Goal: Task Accomplishment & Management: Use online tool/utility

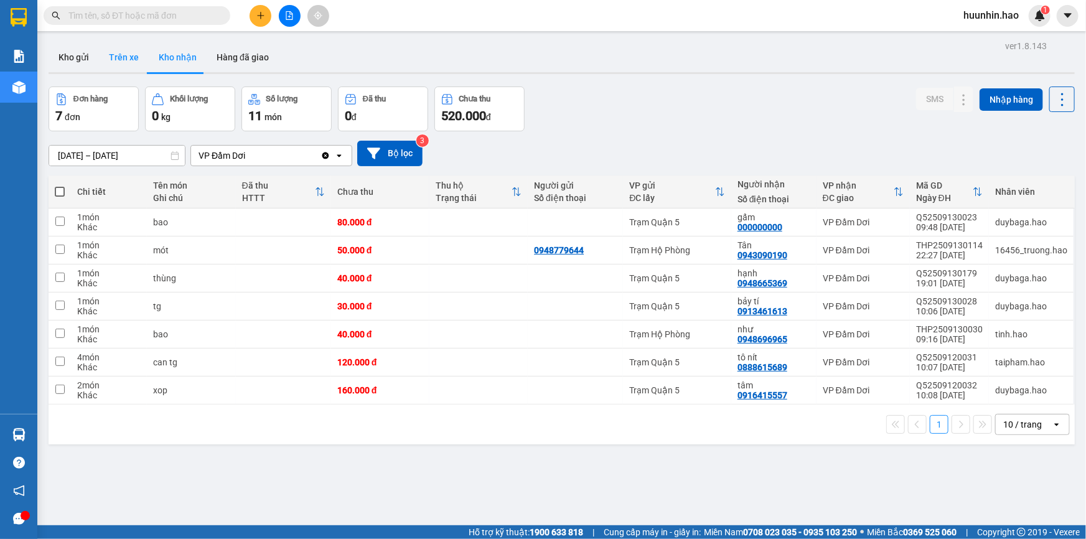
click at [112, 54] on button "Trên xe" at bounding box center [124, 57] width 50 height 30
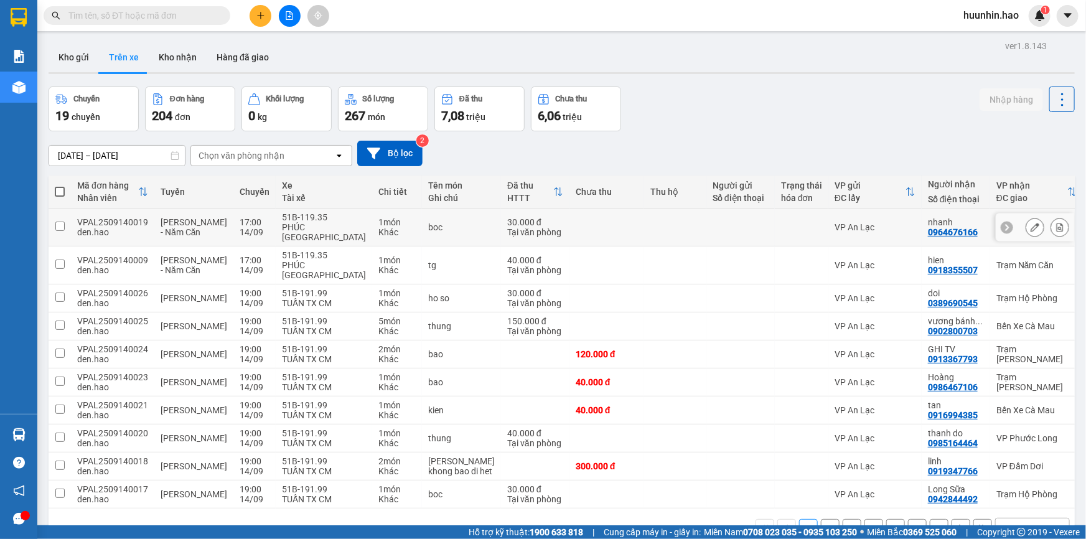
click at [1031, 224] on icon at bounding box center [1035, 227] width 9 height 9
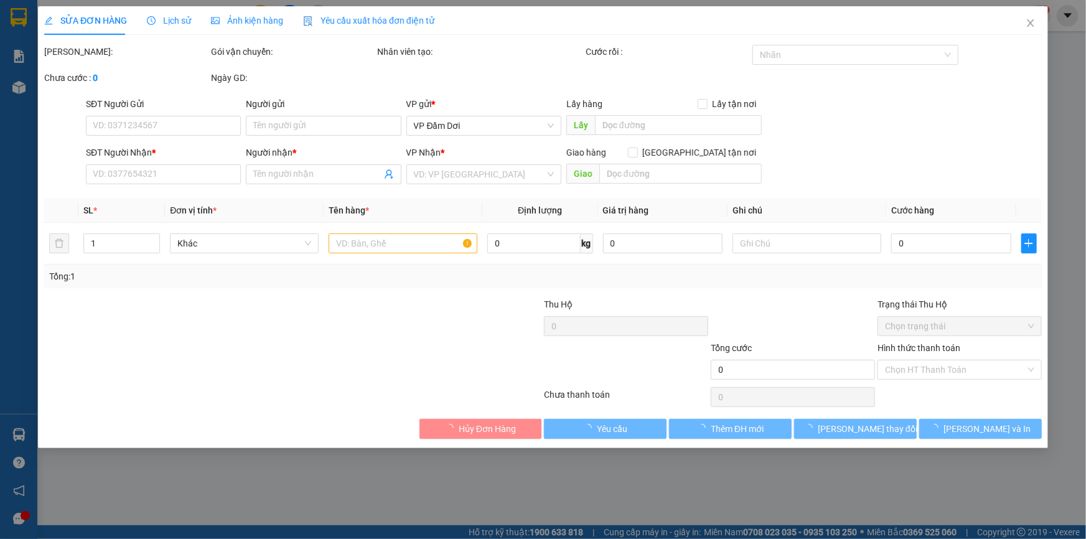
type input "0964676166"
type input "nhanh"
type input "30.000"
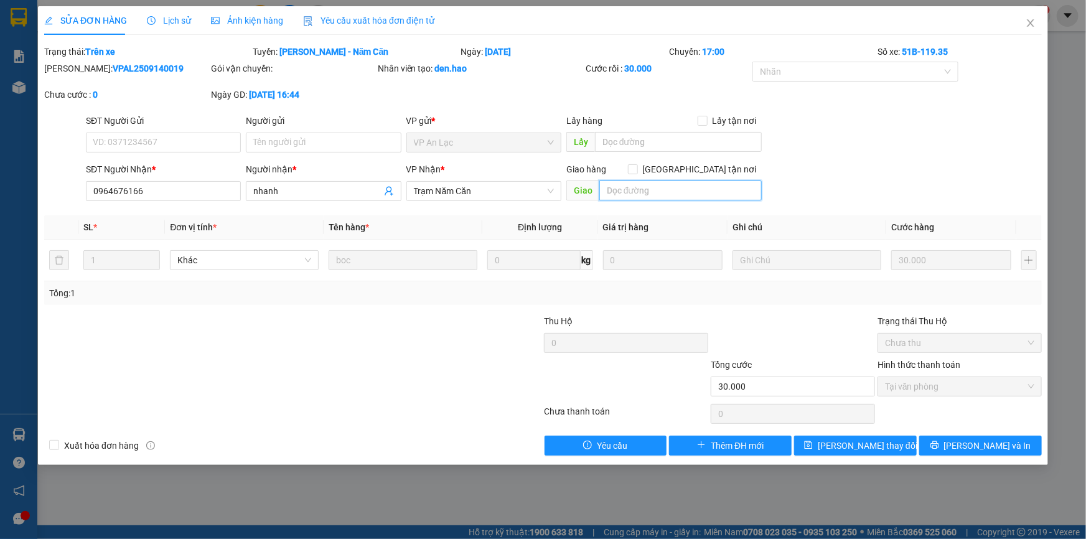
click at [678, 187] on input "text" at bounding box center [681, 191] width 162 height 20
click at [1033, 21] on icon "close" at bounding box center [1030, 22] width 7 height 7
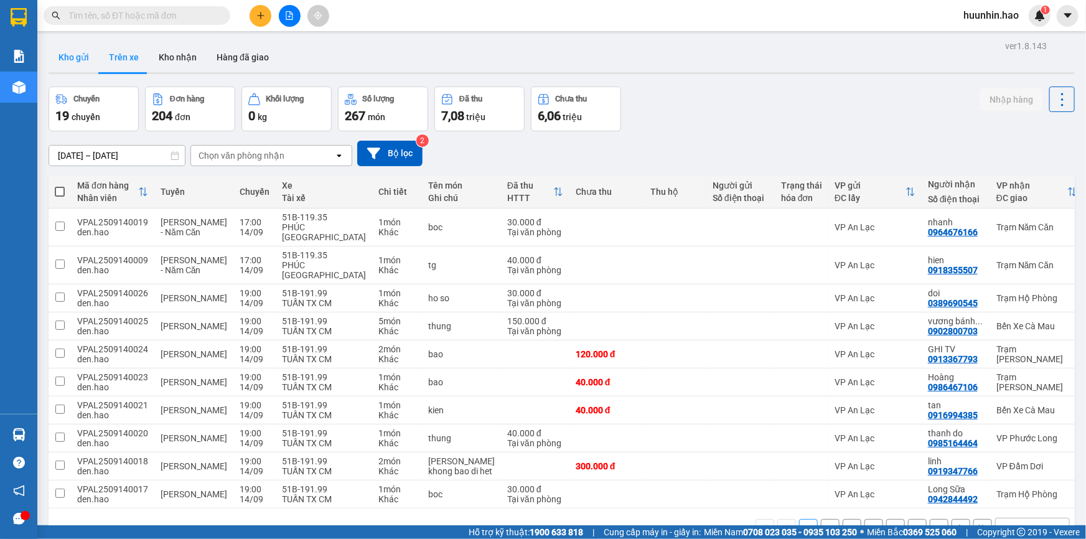
click at [87, 57] on button "Kho gửi" at bounding box center [74, 57] width 50 height 30
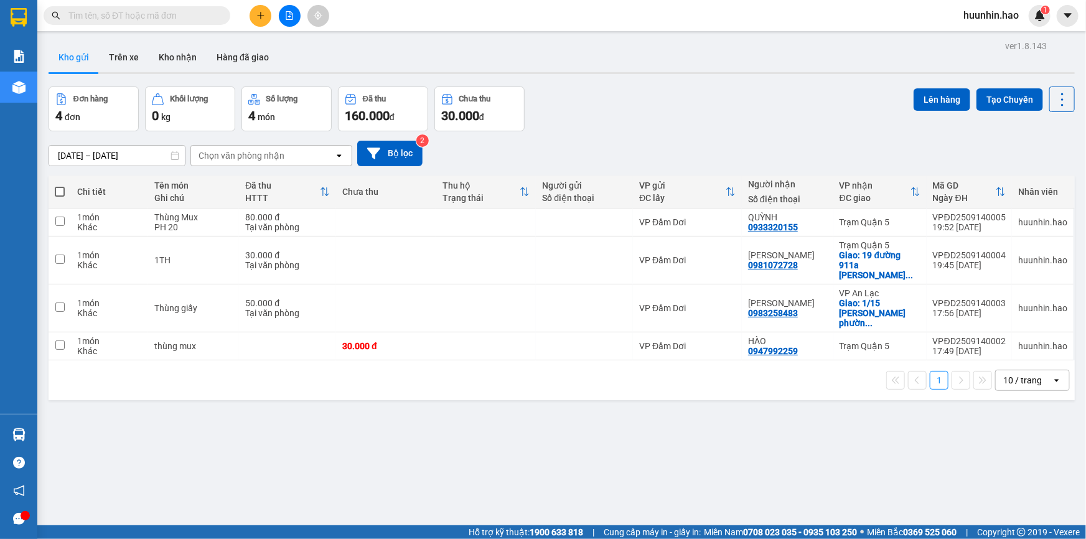
click at [59, 197] on span at bounding box center [60, 192] width 10 height 10
click at [60, 186] on input "checkbox" at bounding box center [60, 186] width 0 height 0
checkbox input "true"
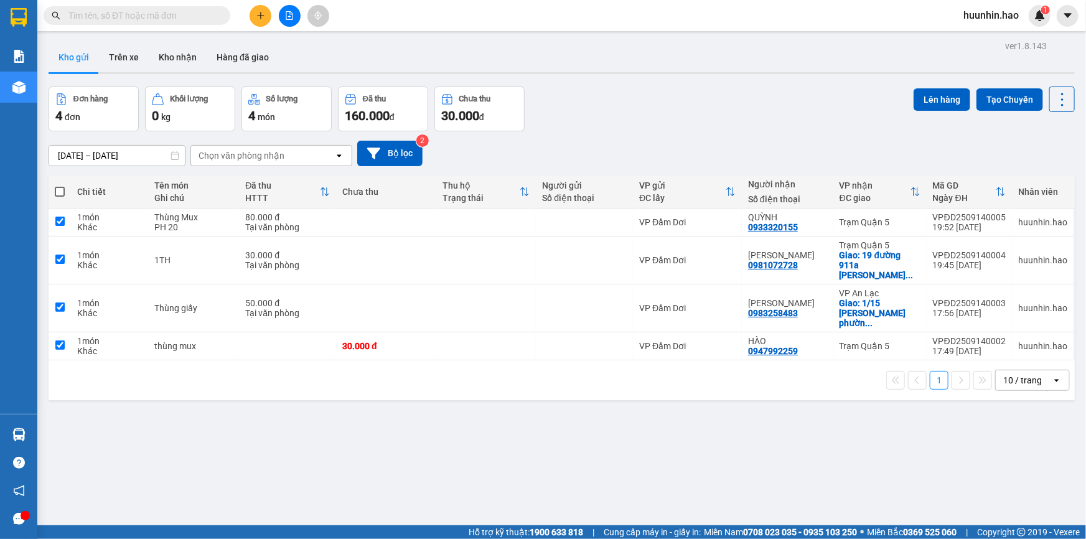
checkbox input "true"
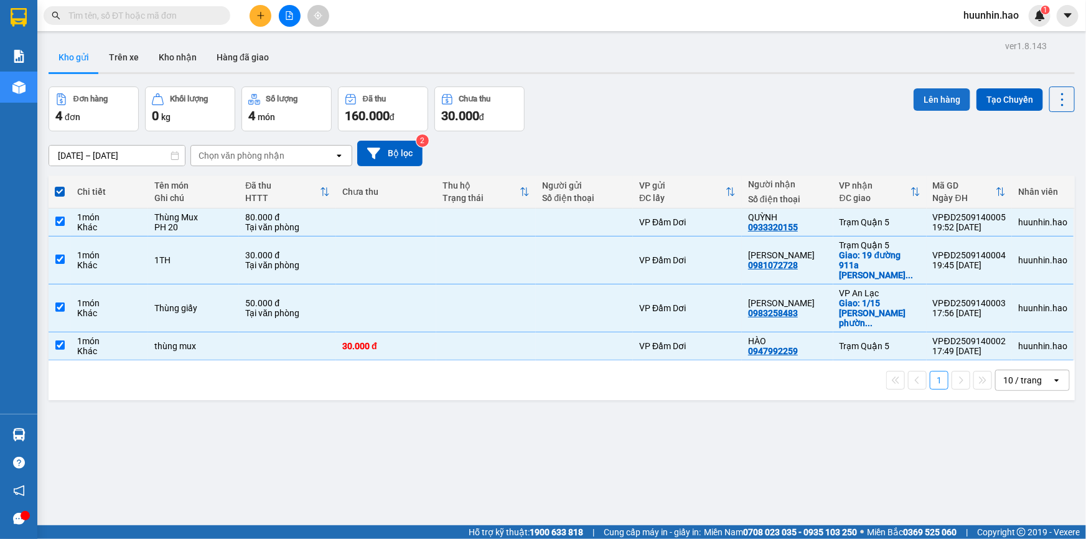
click at [926, 93] on button "Lên hàng" at bounding box center [942, 99] width 57 height 22
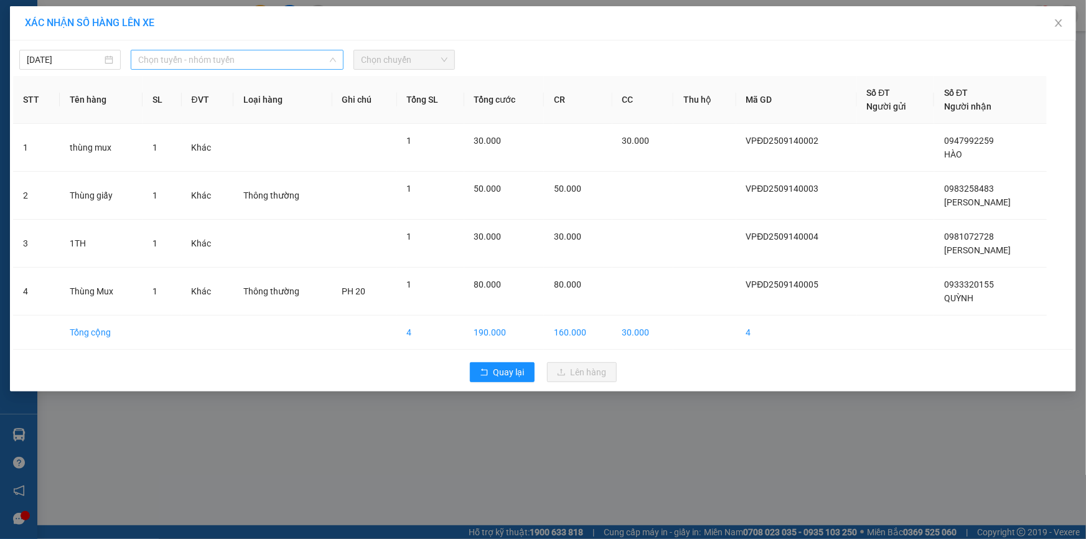
click at [218, 57] on span "Chọn tuyến - nhóm tuyến" at bounding box center [237, 59] width 198 height 19
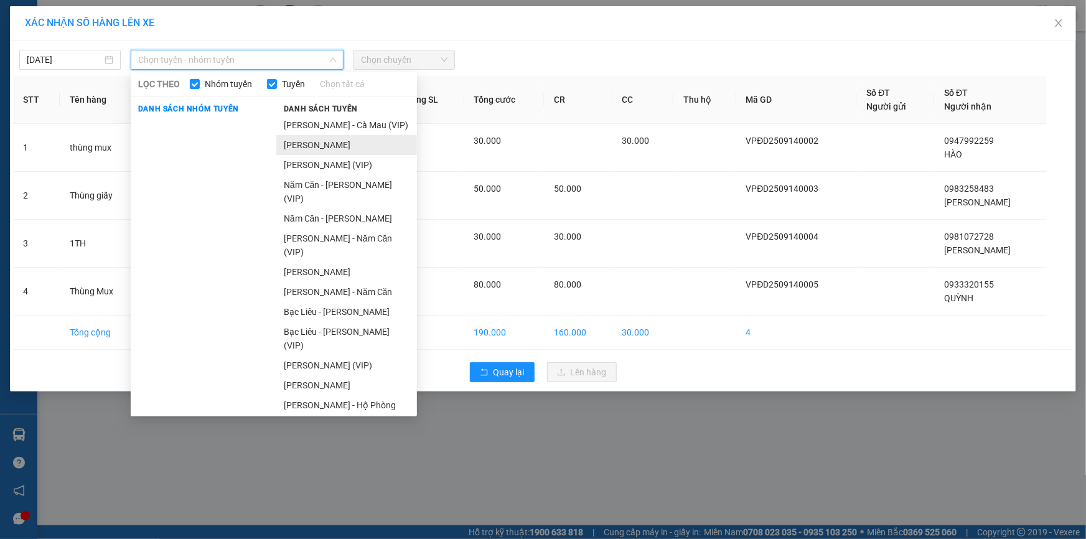
click at [331, 151] on li "Cà Mau - Hồ Chí Minh" at bounding box center [346, 145] width 141 height 20
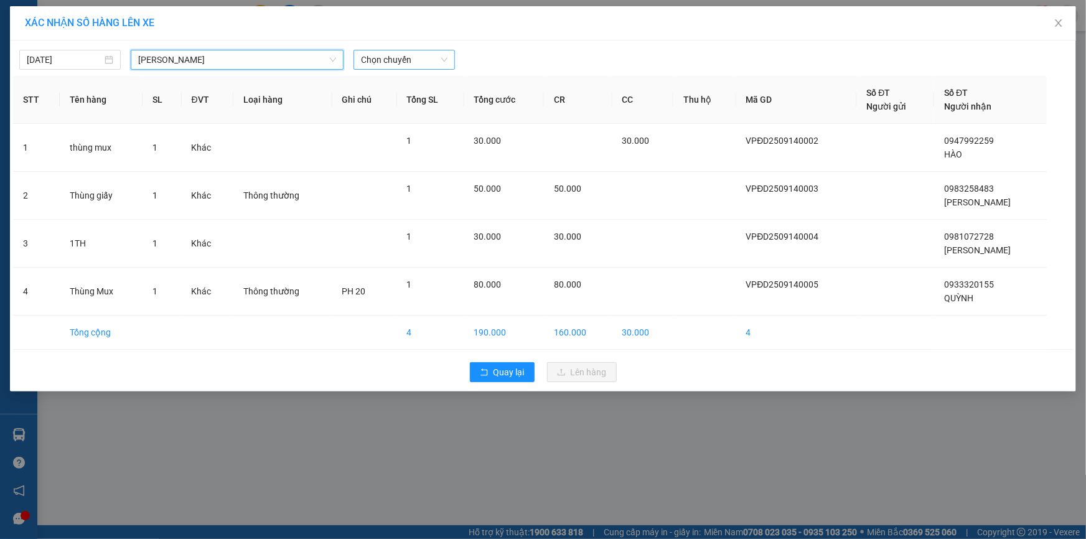
click at [420, 62] on span "Chọn chuyến" at bounding box center [404, 59] width 87 height 19
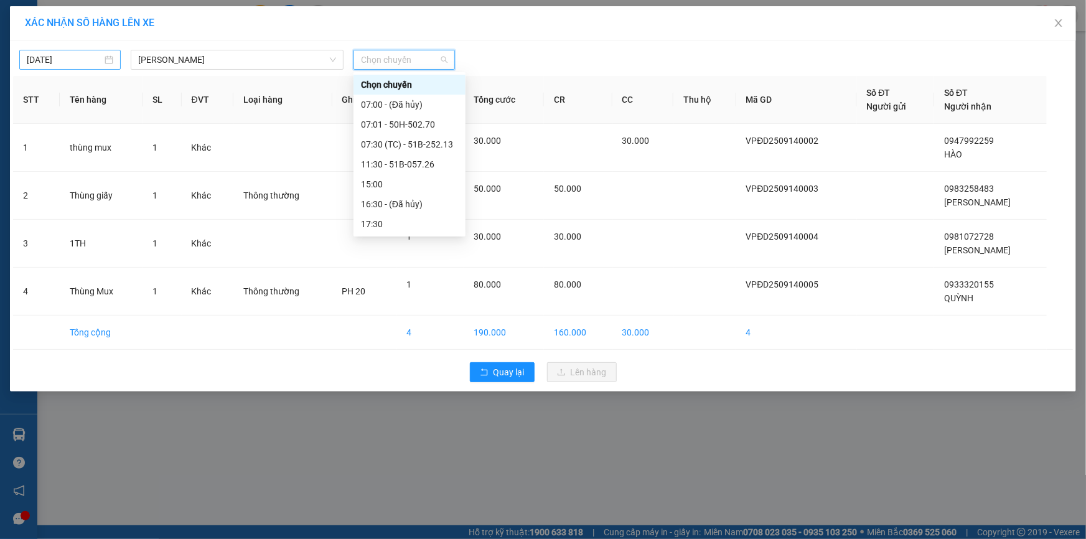
click at [103, 52] on div "15/09/2025" at bounding box center [69, 60] width 101 height 20
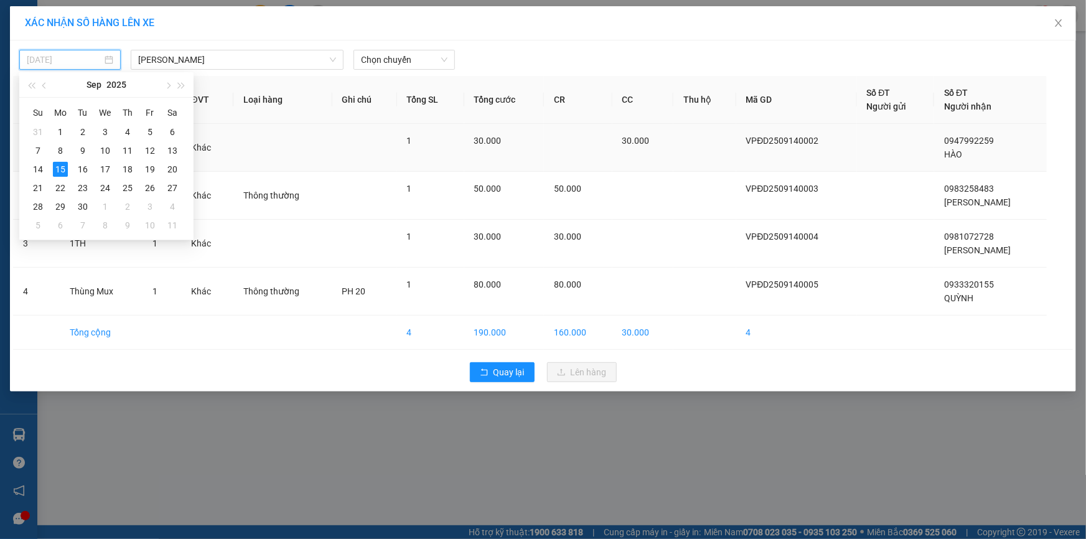
click at [37, 162] on div "14" at bounding box center [38, 169] width 15 height 15
type input "14/09/2025"
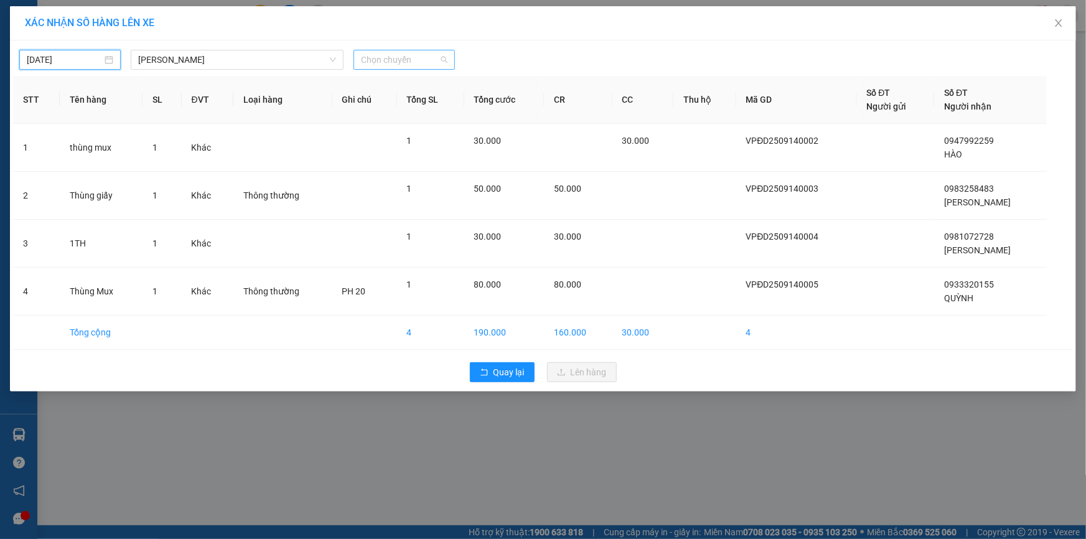
drag, startPoint x: 378, startPoint y: 57, endPoint x: 390, endPoint y: 74, distance: 21.4
click at [378, 57] on span "Chọn chuyến" at bounding box center [404, 59] width 87 height 19
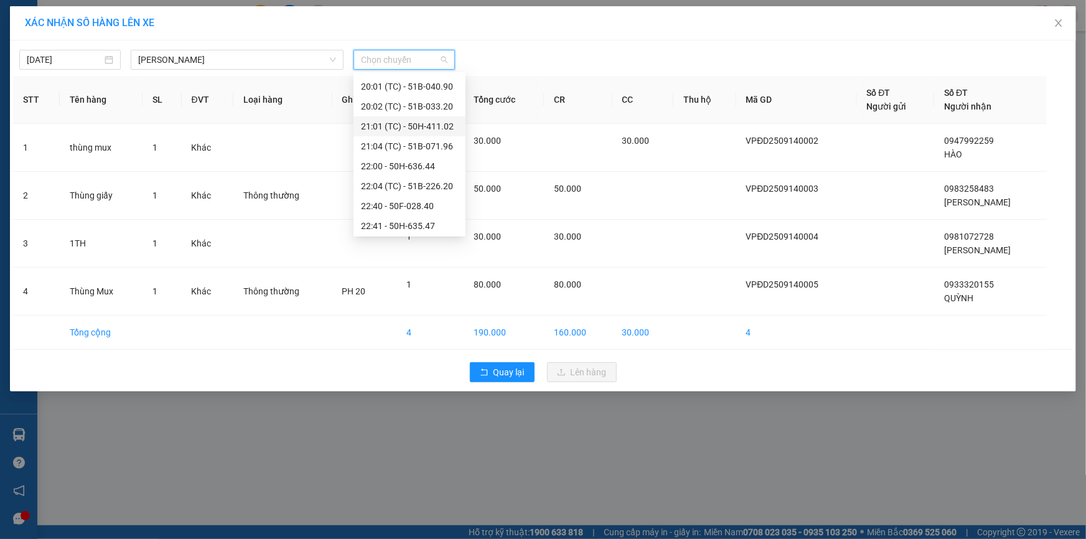
scroll to position [258, 0]
click at [398, 177] on div "22:04 (TC) - 51B-226.20" at bounding box center [410, 185] width 112 height 20
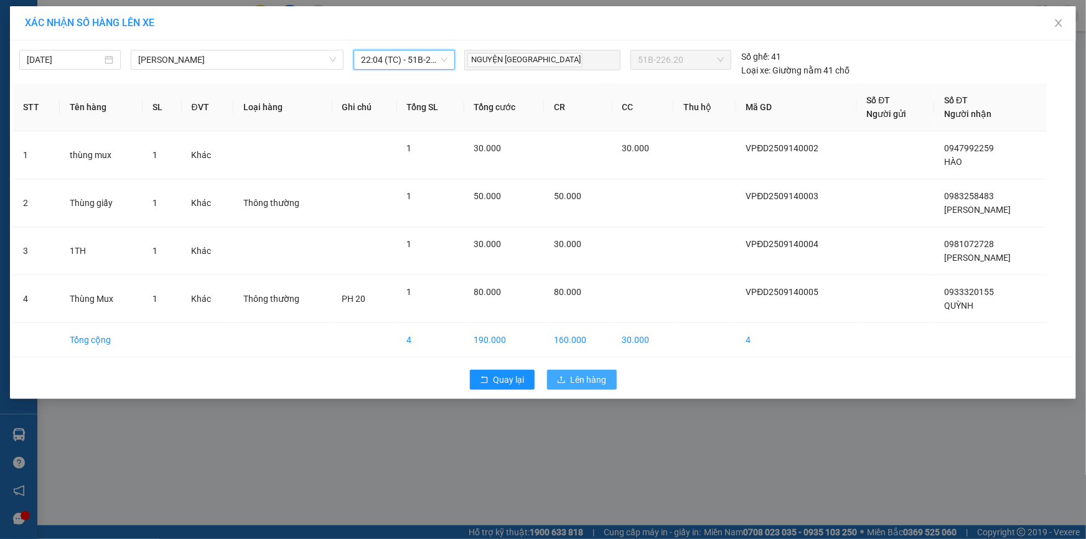
click at [567, 378] on button "Lên hàng" at bounding box center [582, 380] width 70 height 20
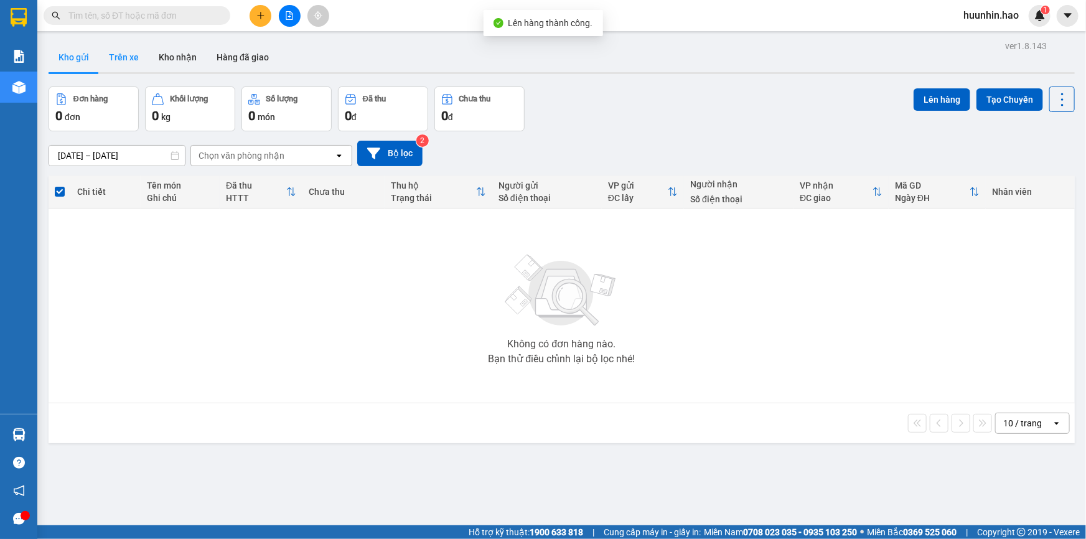
click at [144, 58] on button "Trên xe" at bounding box center [124, 57] width 50 height 30
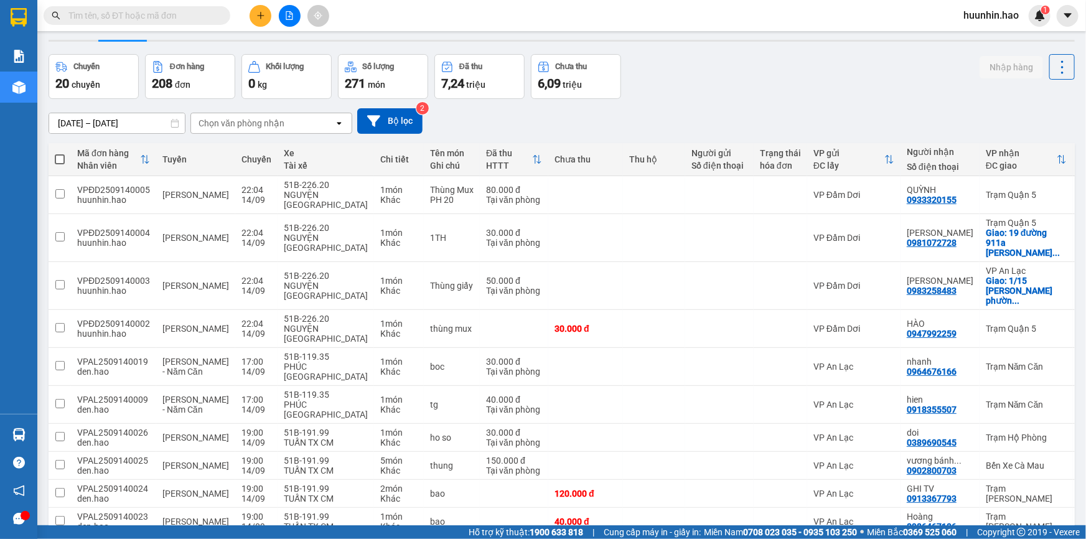
scroll to position [57, 0]
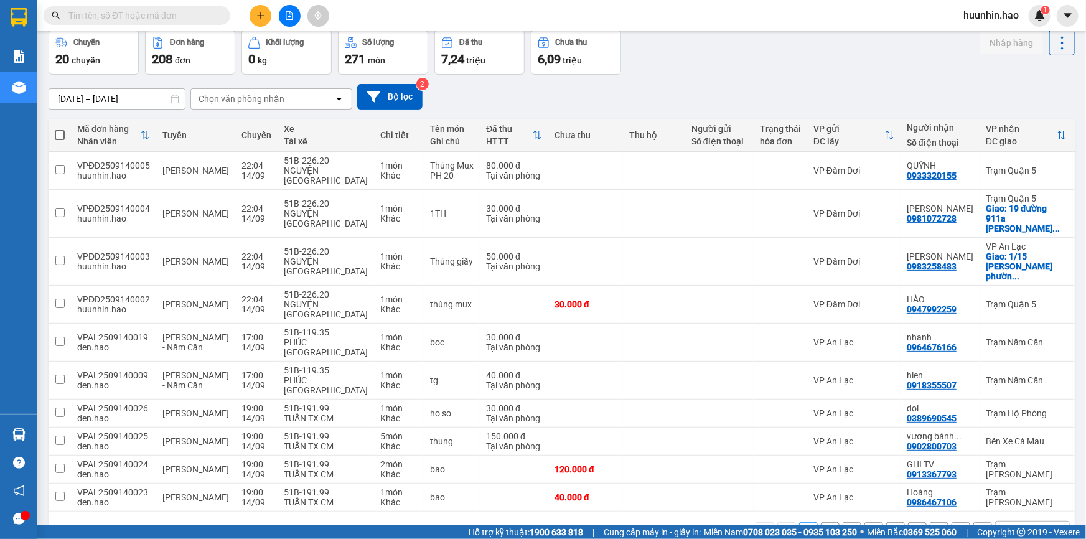
click at [336, 94] on div "open" at bounding box center [342, 99] width 17 height 20
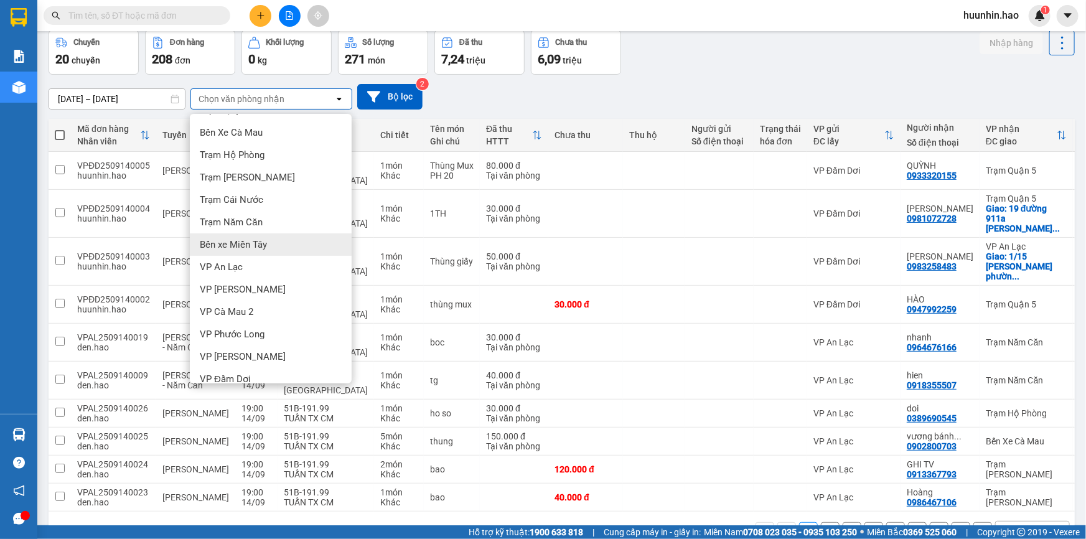
scroll to position [31, 0]
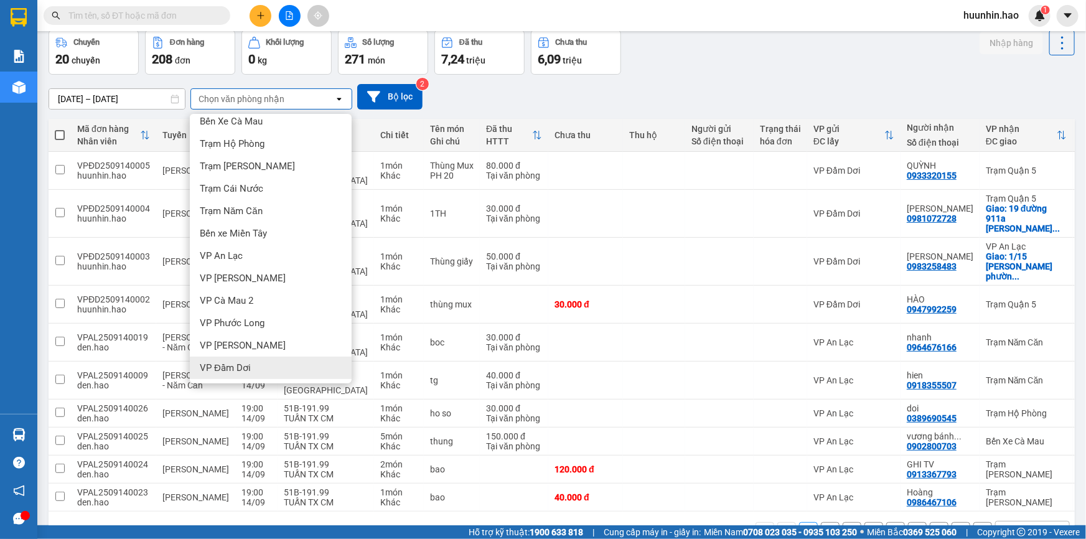
click at [240, 374] on div "VP Đầm Dơi" at bounding box center [271, 368] width 162 height 22
